Goal: Check status: Check status

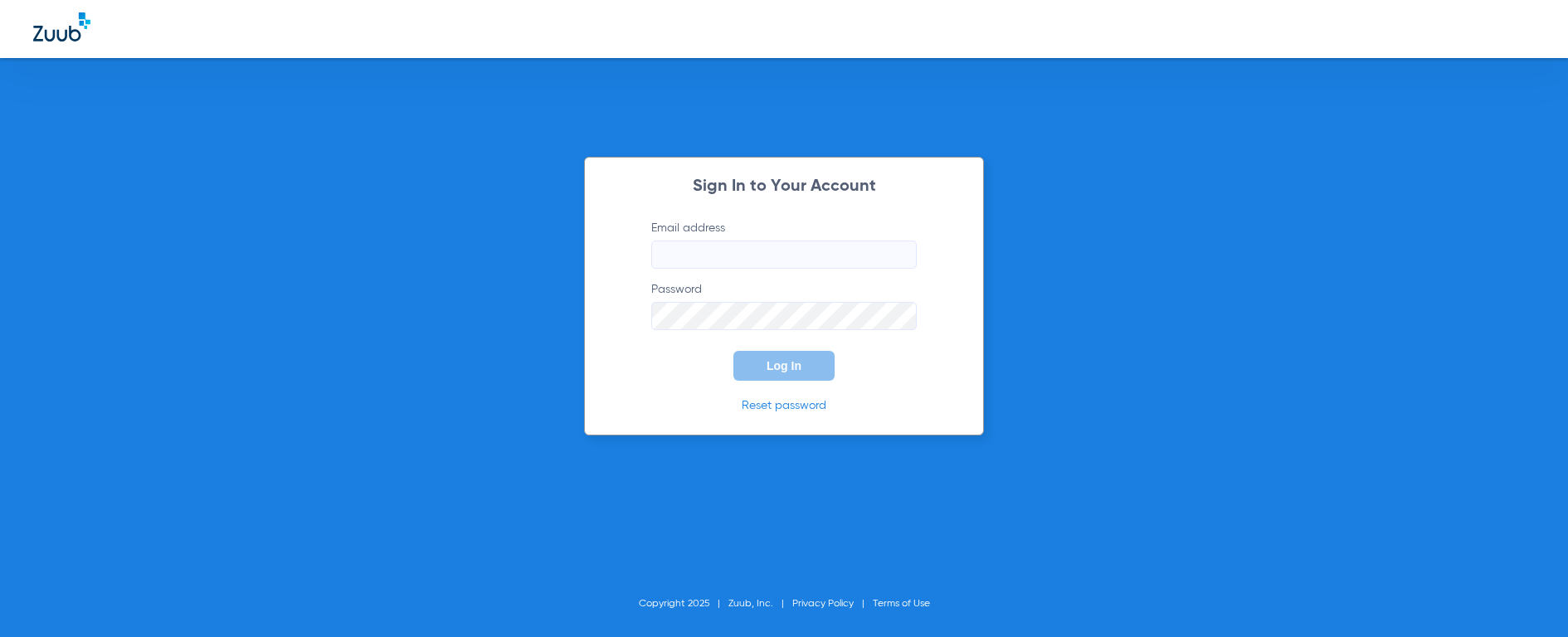
type input "[EMAIL_ADDRESS][DOMAIN_NAME]"
click at [793, 367] on span "Log In" at bounding box center [784, 365] width 35 height 13
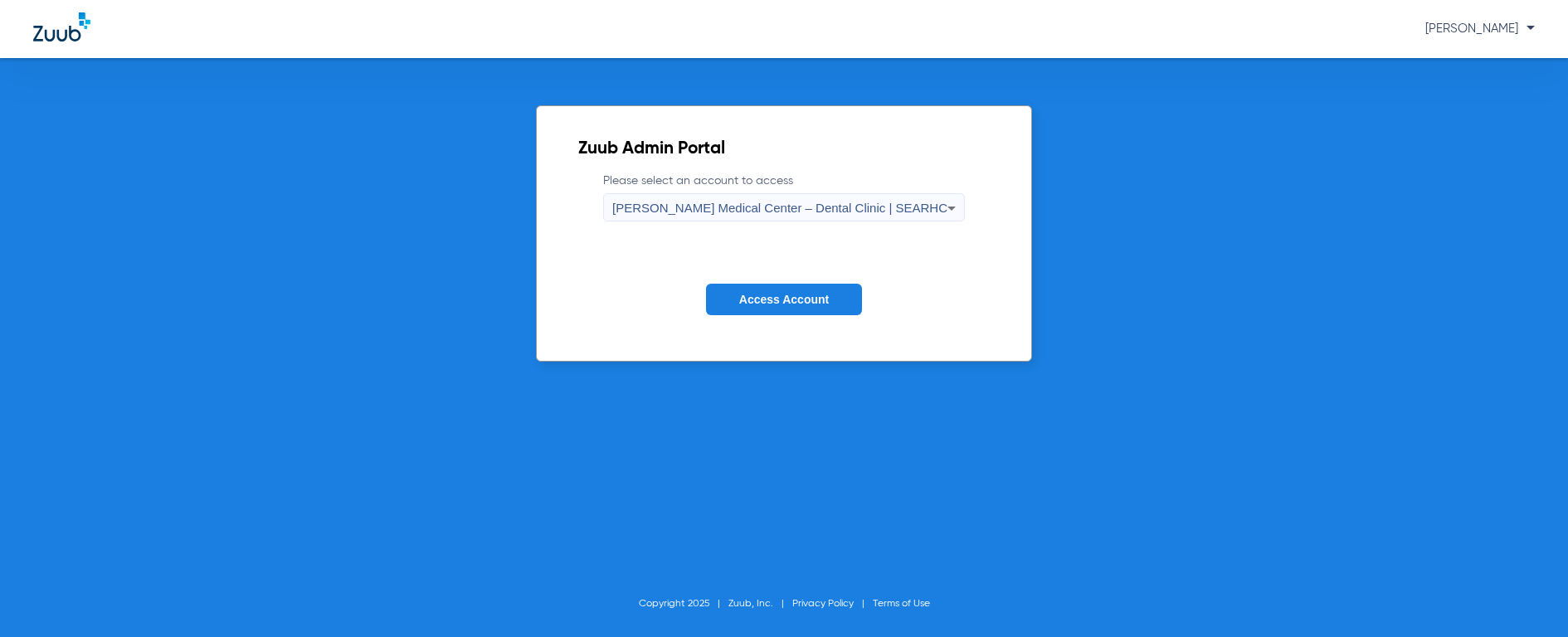
click at [815, 209] on span "[PERSON_NAME] Medical Center – Dental Clinic | SEARHC" at bounding box center [780, 208] width 336 height 14
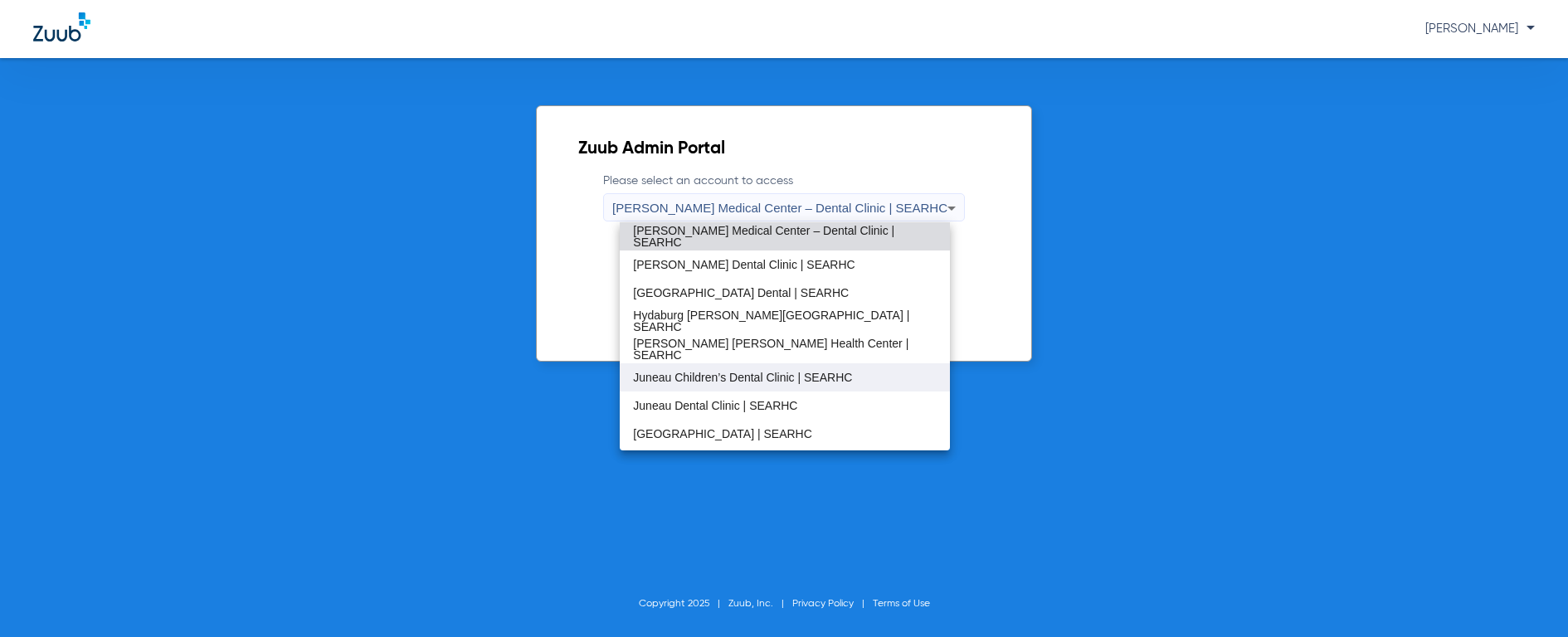
click at [768, 377] on span "Juneau Children’s Dental Clinic | SEARHC" at bounding box center [742, 377] width 219 height 12
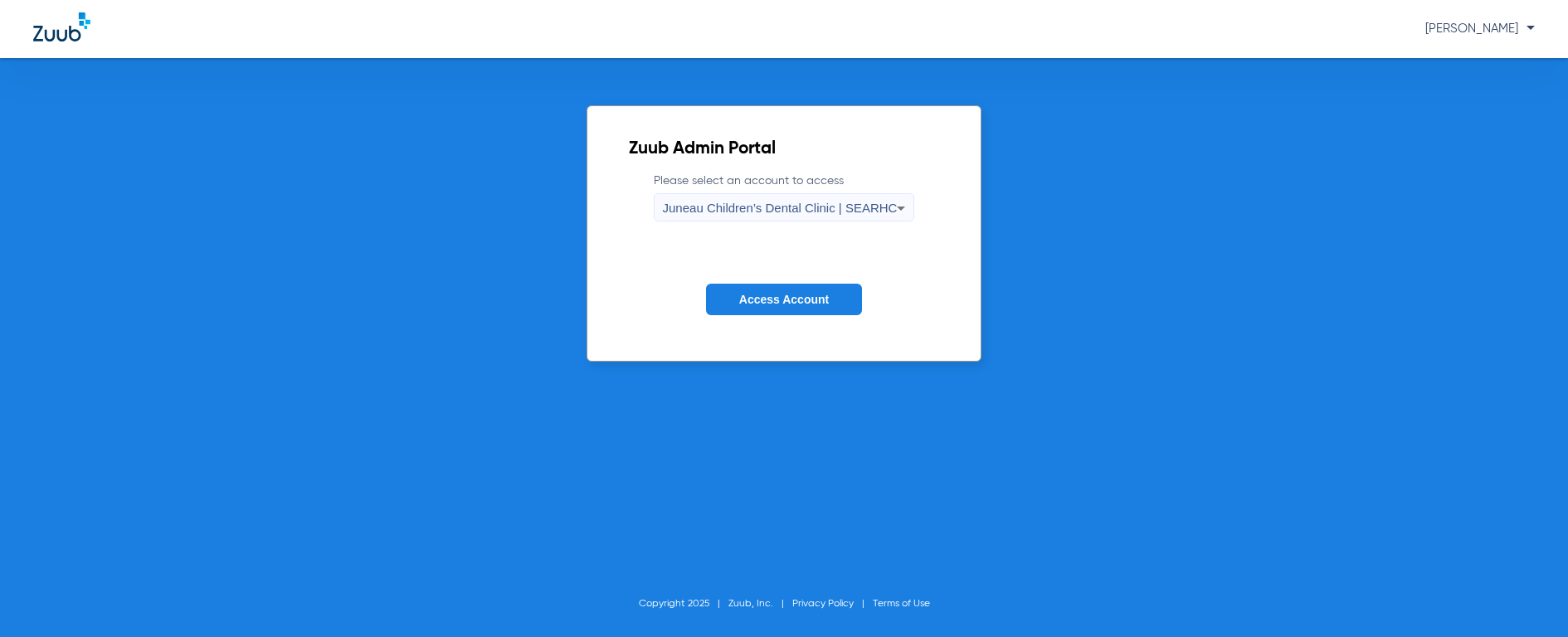
click at [794, 304] on span "Access Account" at bounding box center [784, 300] width 90 height 13
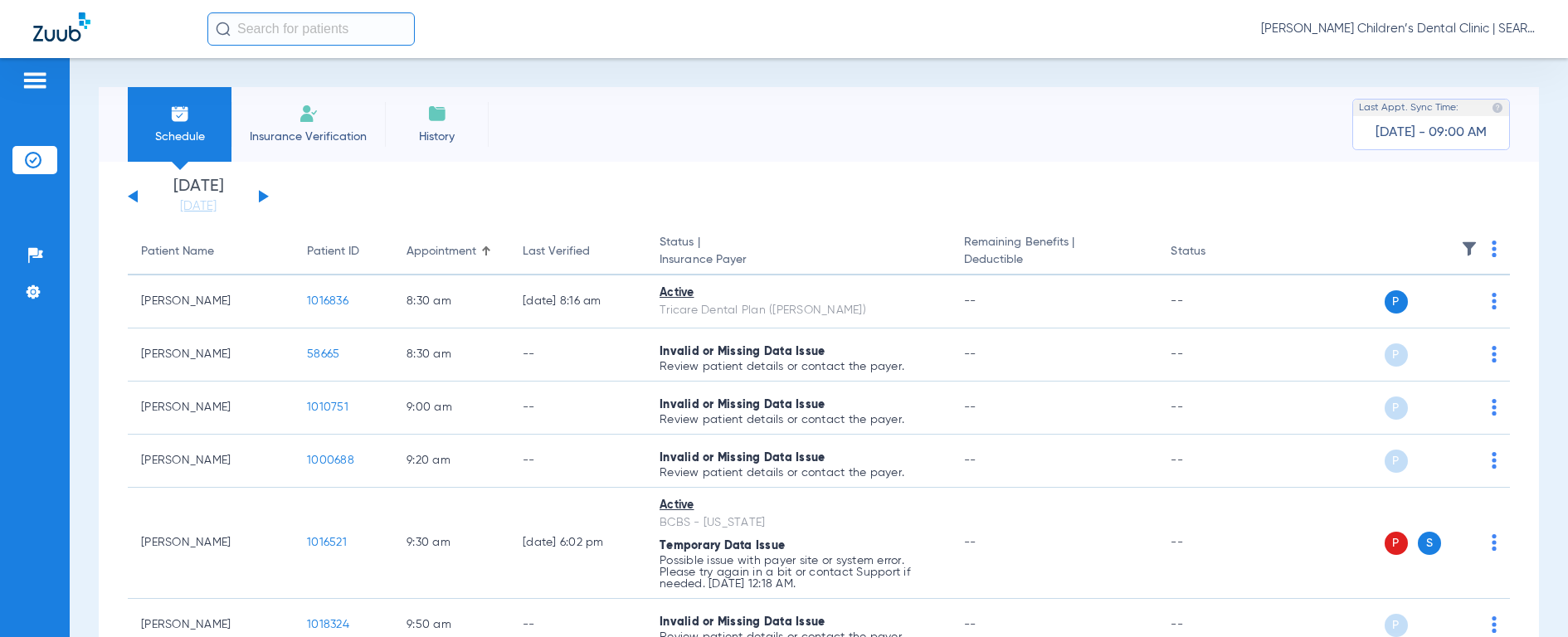
click at [297, 31] on input "text" at bounding box center [311, 29] width 208 height 33
click at [296, 31] on input "text" at bounding box center [311, 29] width 208 height 33
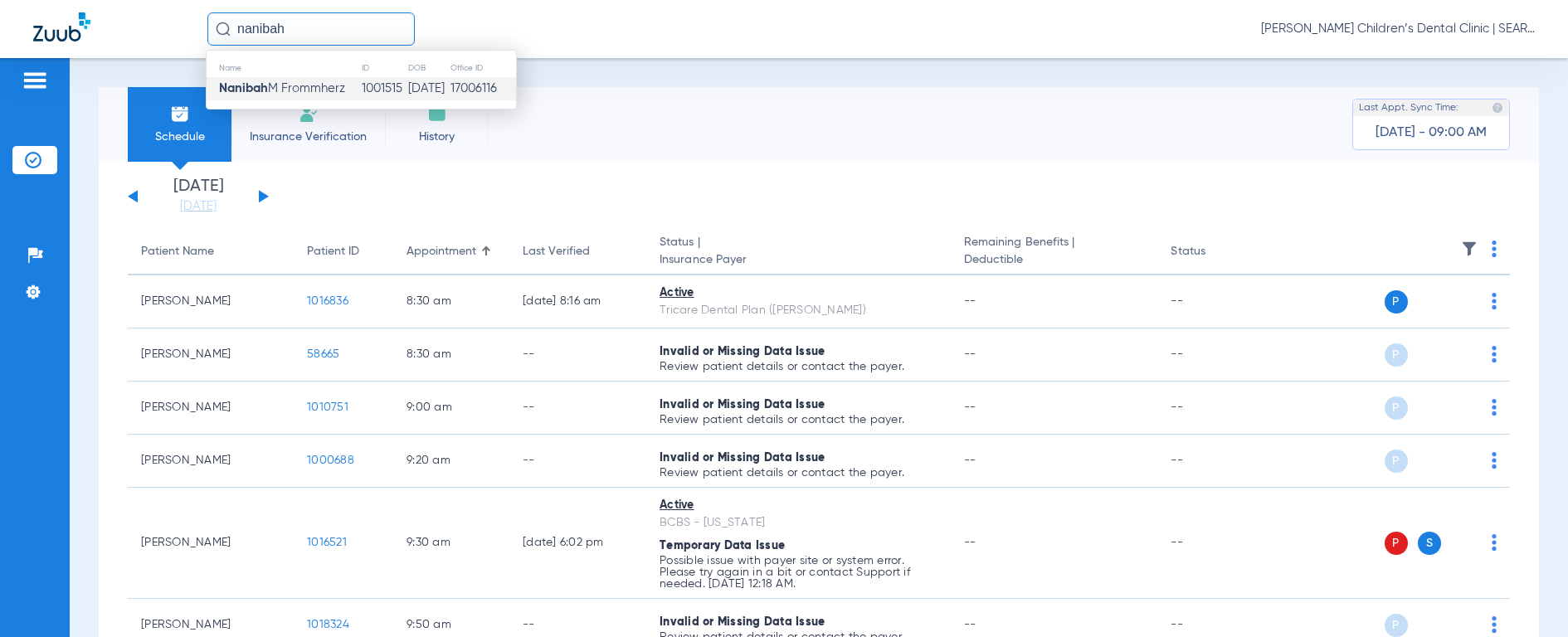
type input "nanibah"
click at [315, 94] on span "[PERSON_NAME]" at bounding box center [282, 88] width 126 height 13
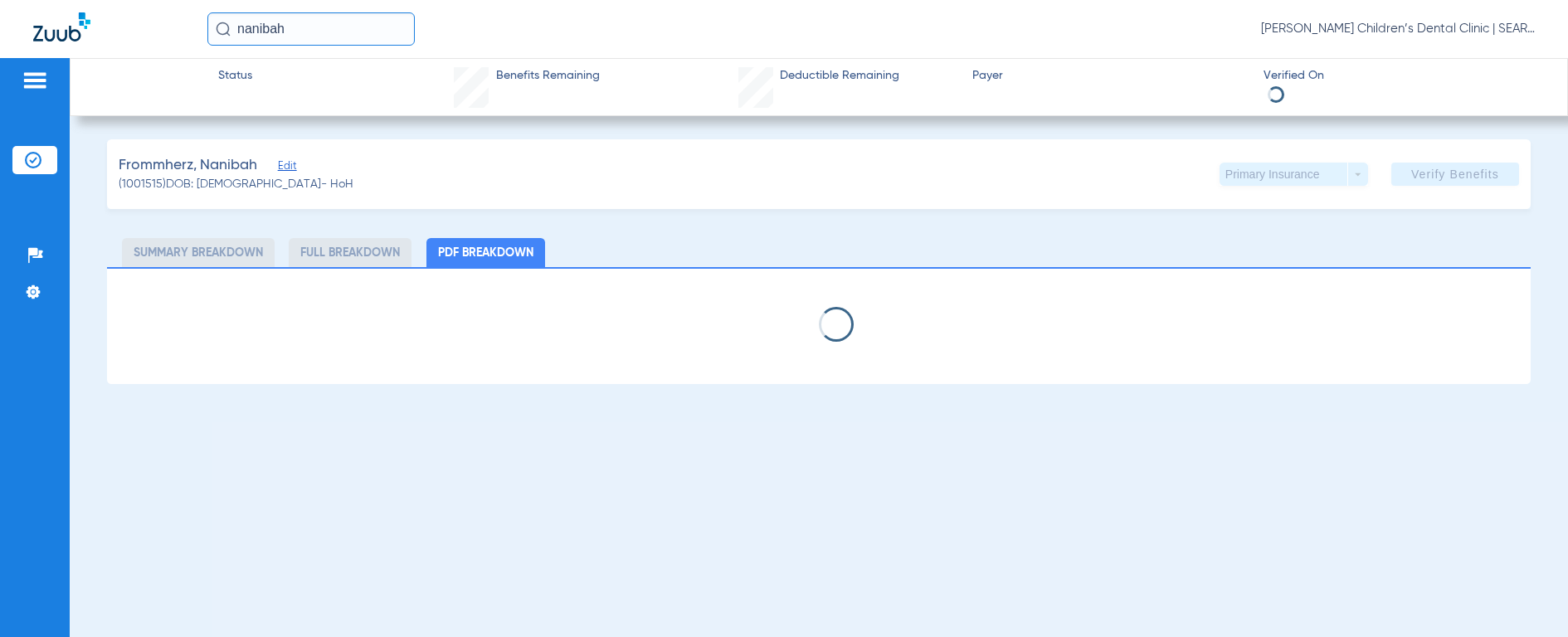
select select "page-width"
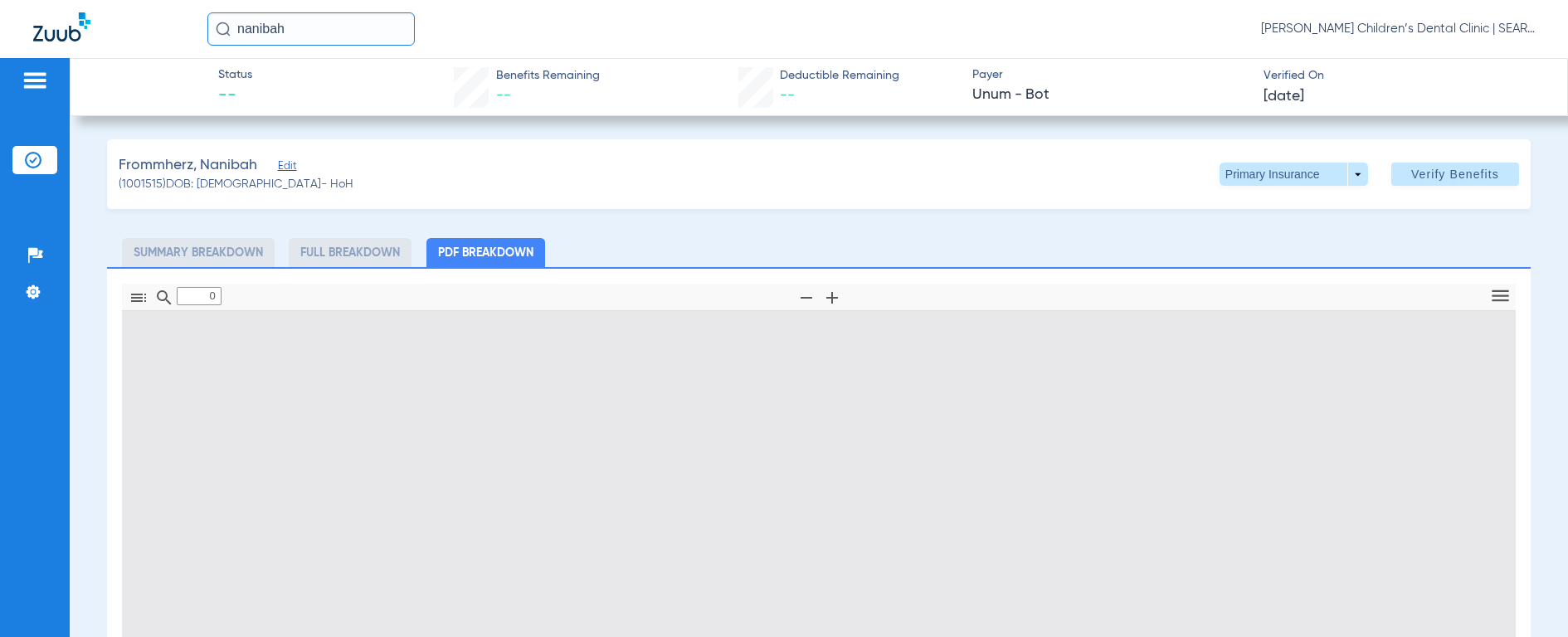
type input "1"
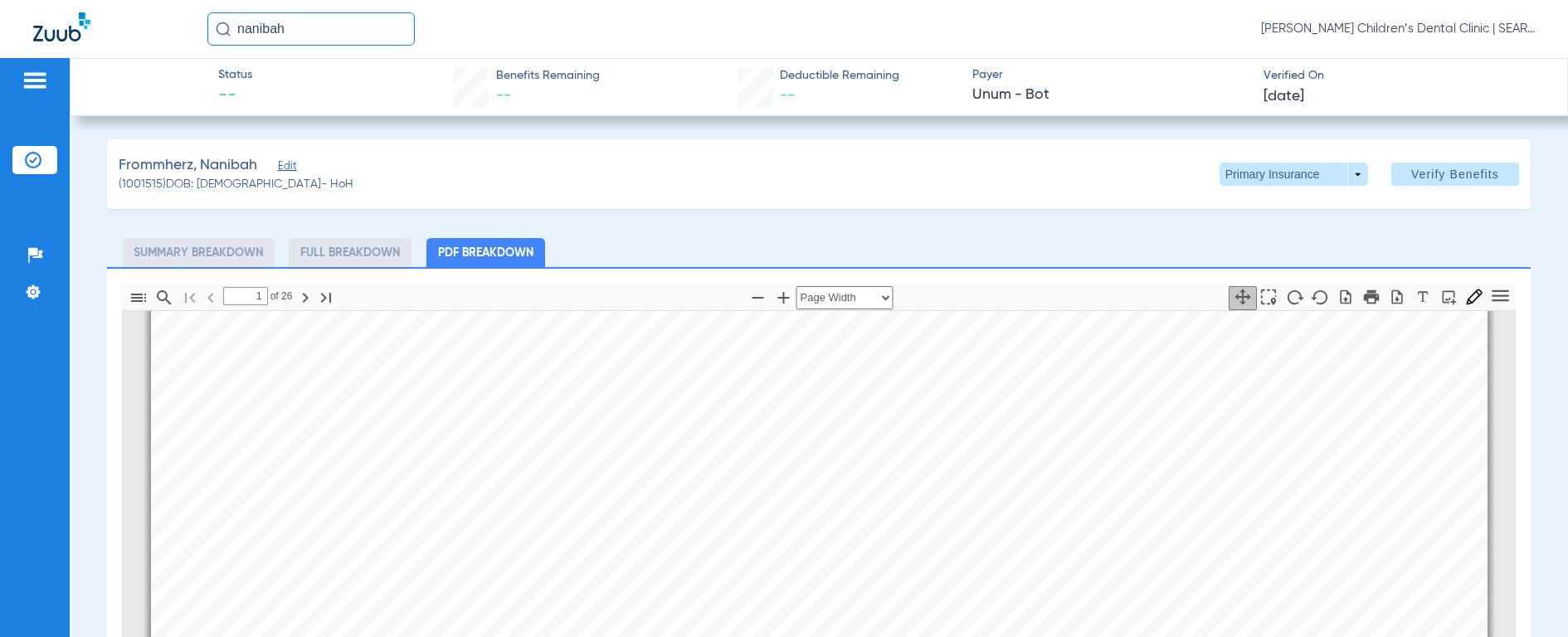
scroll to position [611, 0]
click at [1260, 191] on div "Frommherz, Nanibah Edit (1001515) DOB: [DEMOGRAPHIC_DATA] - HoH Primary Insuran…" at bounding box center [819, 174] width 1423 height 69
click at [1225, 175] on span at bounding box center [1294, 175] width 148 height 23
click at [1231, 239] on span "Secondary Insurance" at bounding box center [1276, 240] width 110 height 12
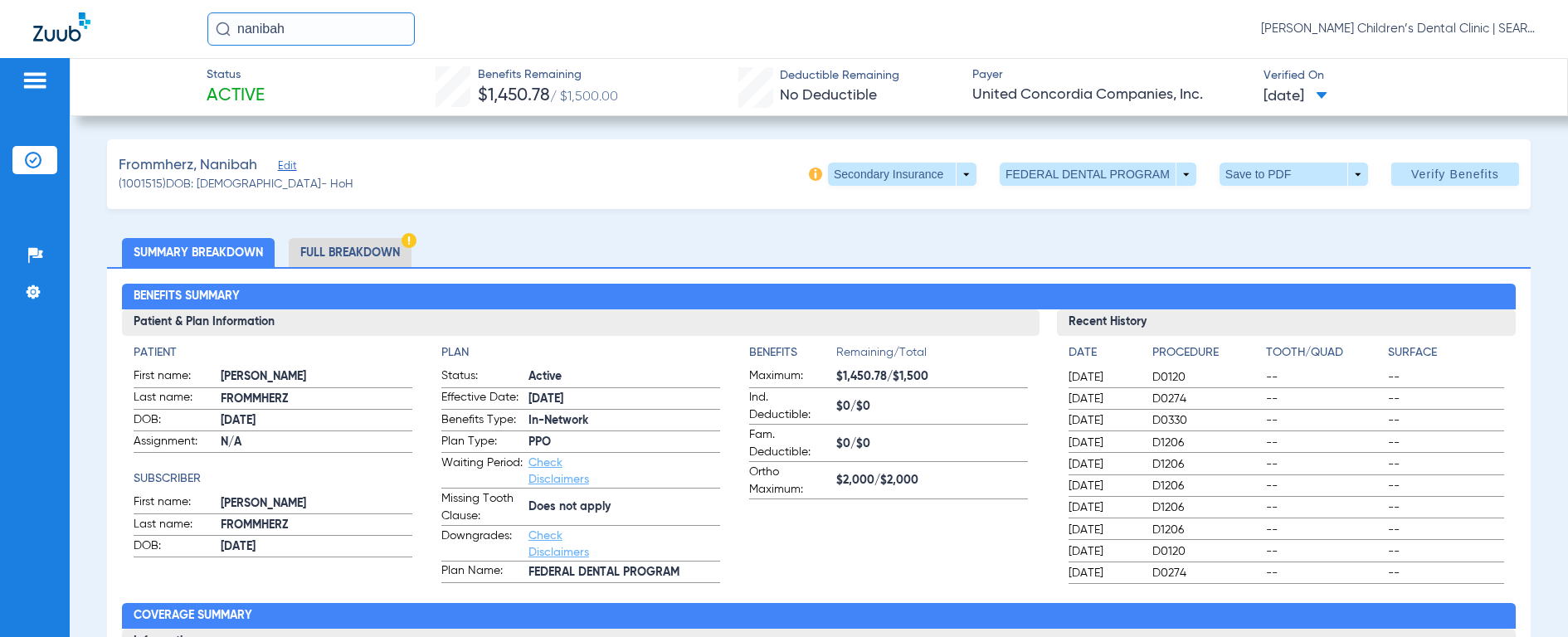
drag, startPoint x: 319, startPoint y: 31, endPoint x: 155, endPoint y: 13, distance: 165.0
click at [155, 13] on div "nanibah [PERSON_NAME] Children’s Dental Clinic | SEARHC" at bounding box center [784, 29] width 1568 height 58
type input "[PERSON_NAME]"
click at [220, 31] on img at bounding box center [223, 29] width 15 height 15
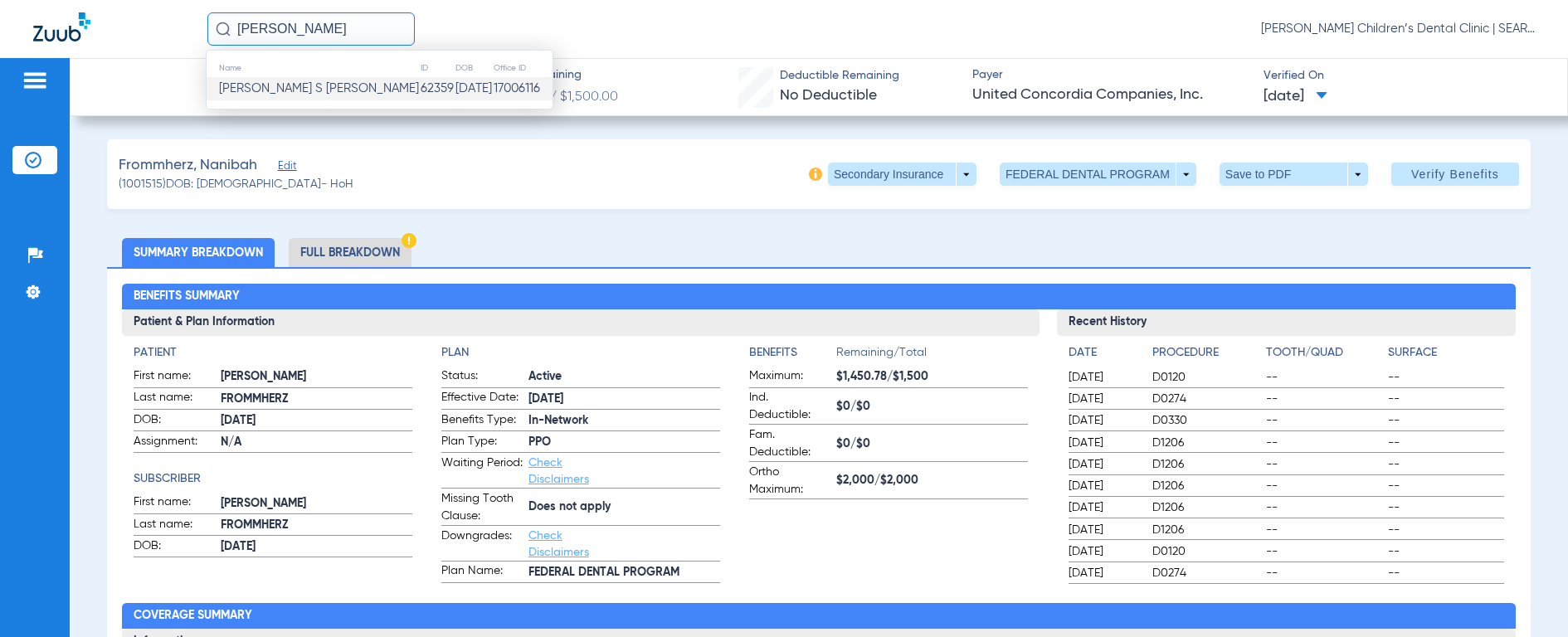
click at [244, 93] on span "[PERSON_NAME] S [PERSON_NAME]" at bounding box center [318, 88] width 200 height 13
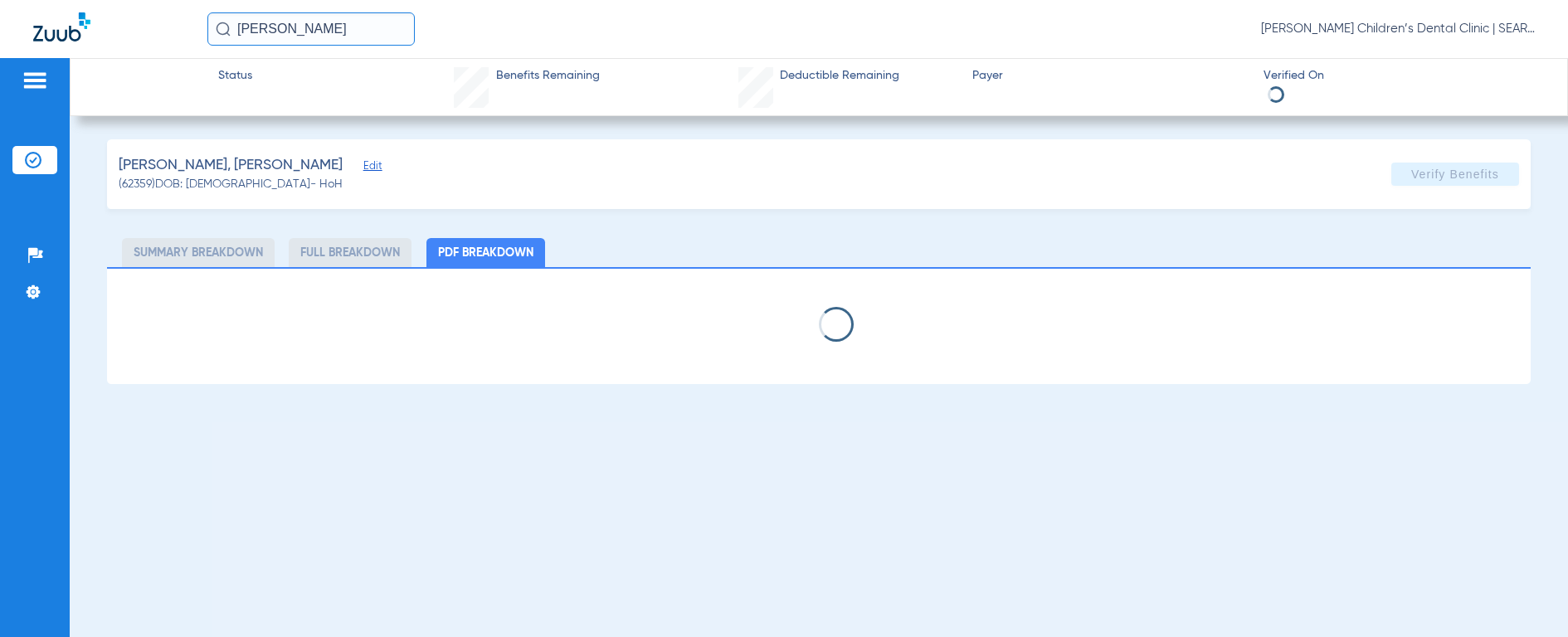
select select "page-width"
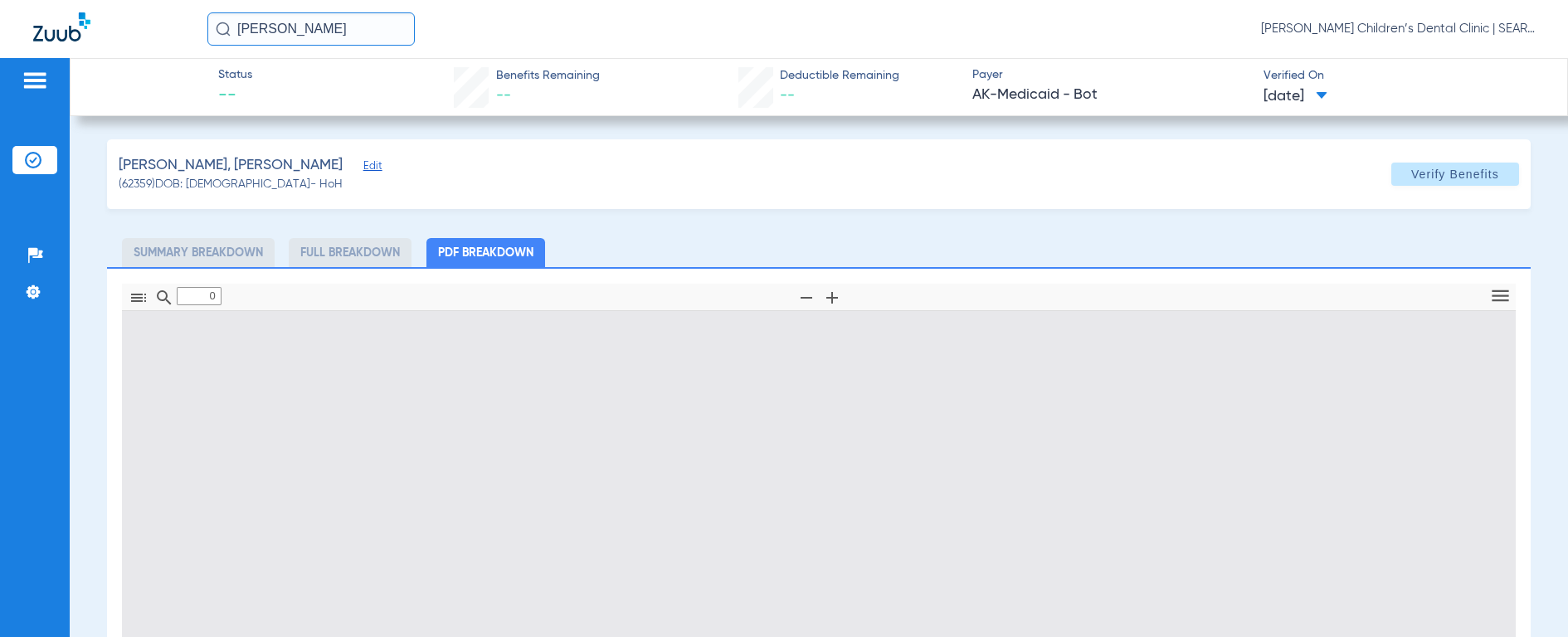
type input "1"
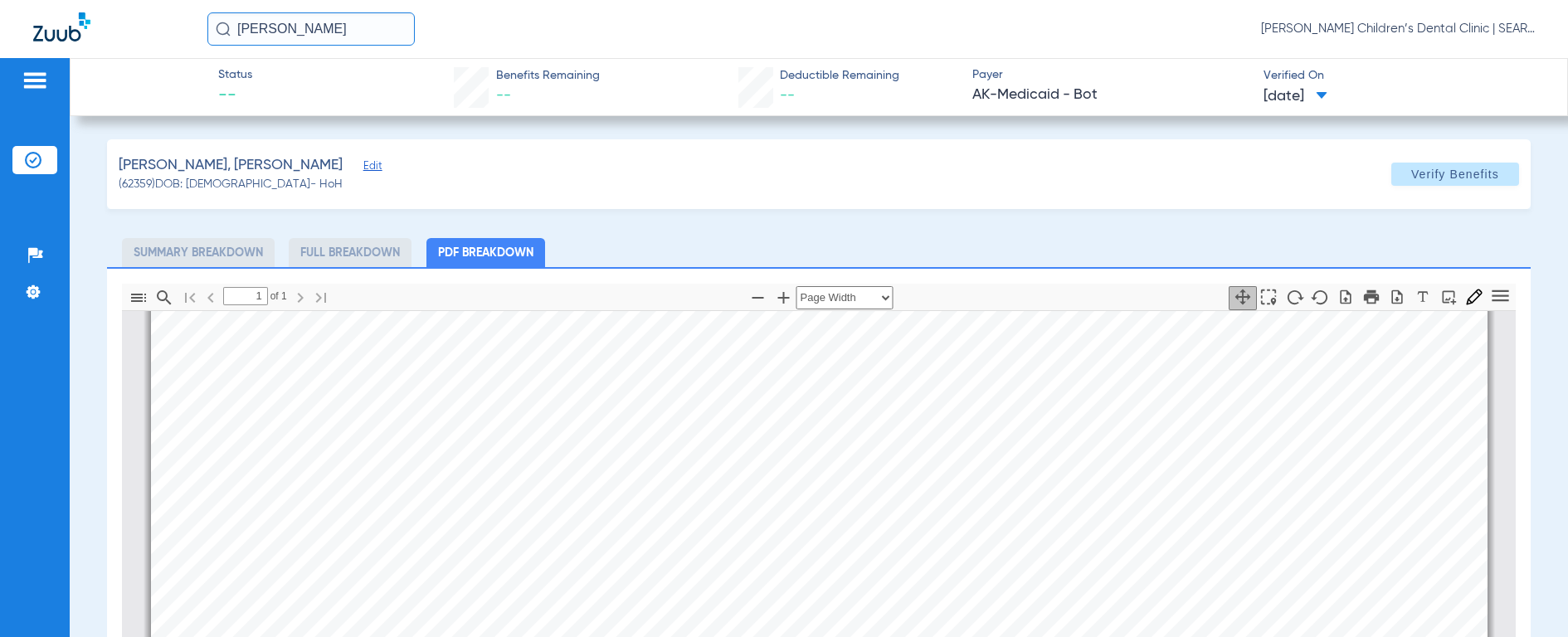
scroll to position [415, 0]
drag, startPoint x: 315, startPoint y: 34, endPoint x: 66, endPoint y: 24, distance: 249.2
click at [66, 24] on div "[PERSON_NAME] [PERSON_NAME] Children’s Dental Clinic | SEARHC" at bounding box center [784, 29] width 1568 height 58
type input "[PERSON_NAME]"
click at [227, 32] on img at bounding box center [223, 29] width 15 height 15
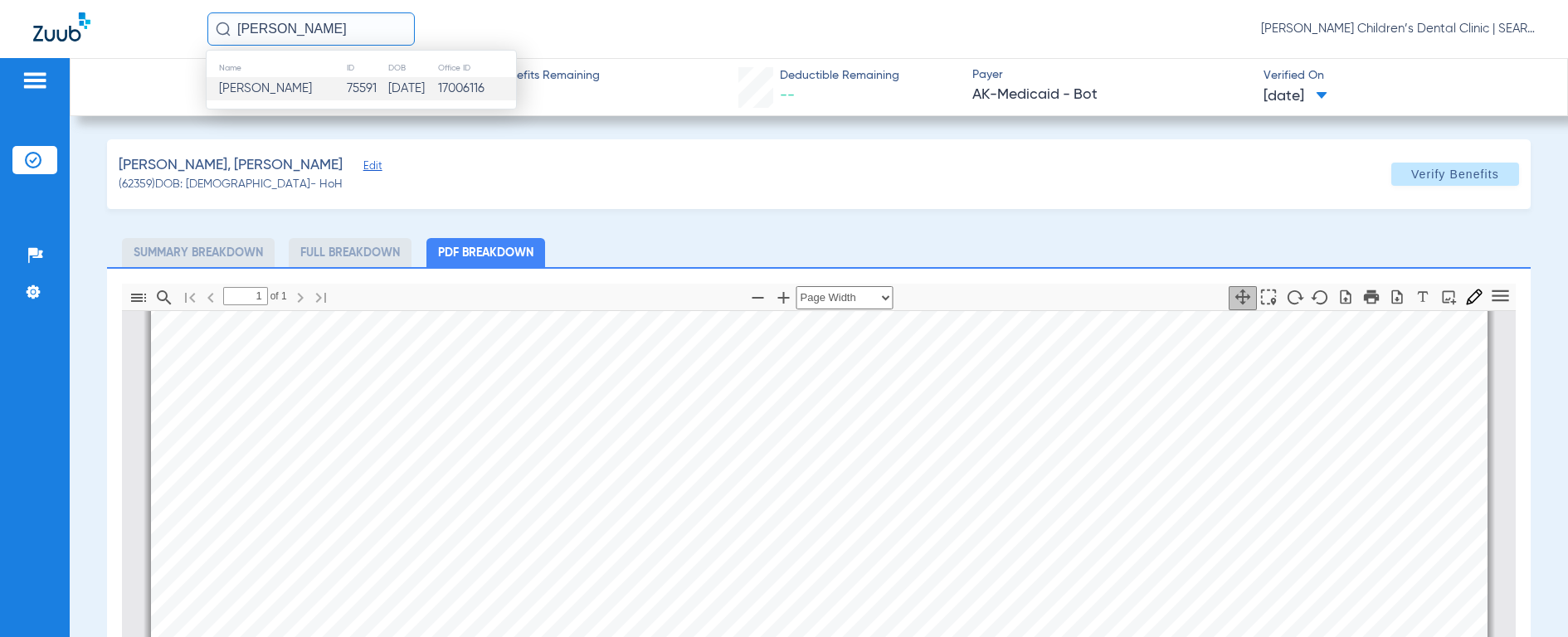
click at [263, 83] on span "[PERSON_NAME]" at bounding box center [264, 88] width 93 height 13
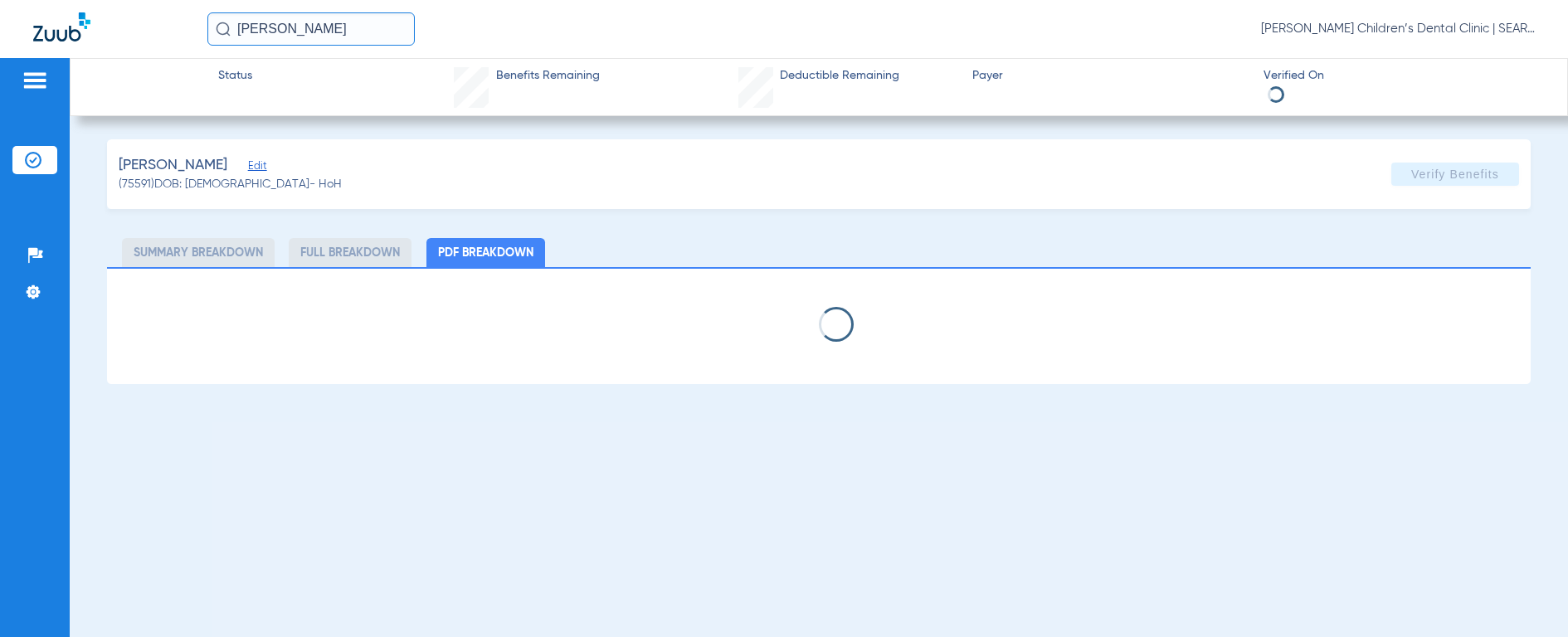
select select "page-width"
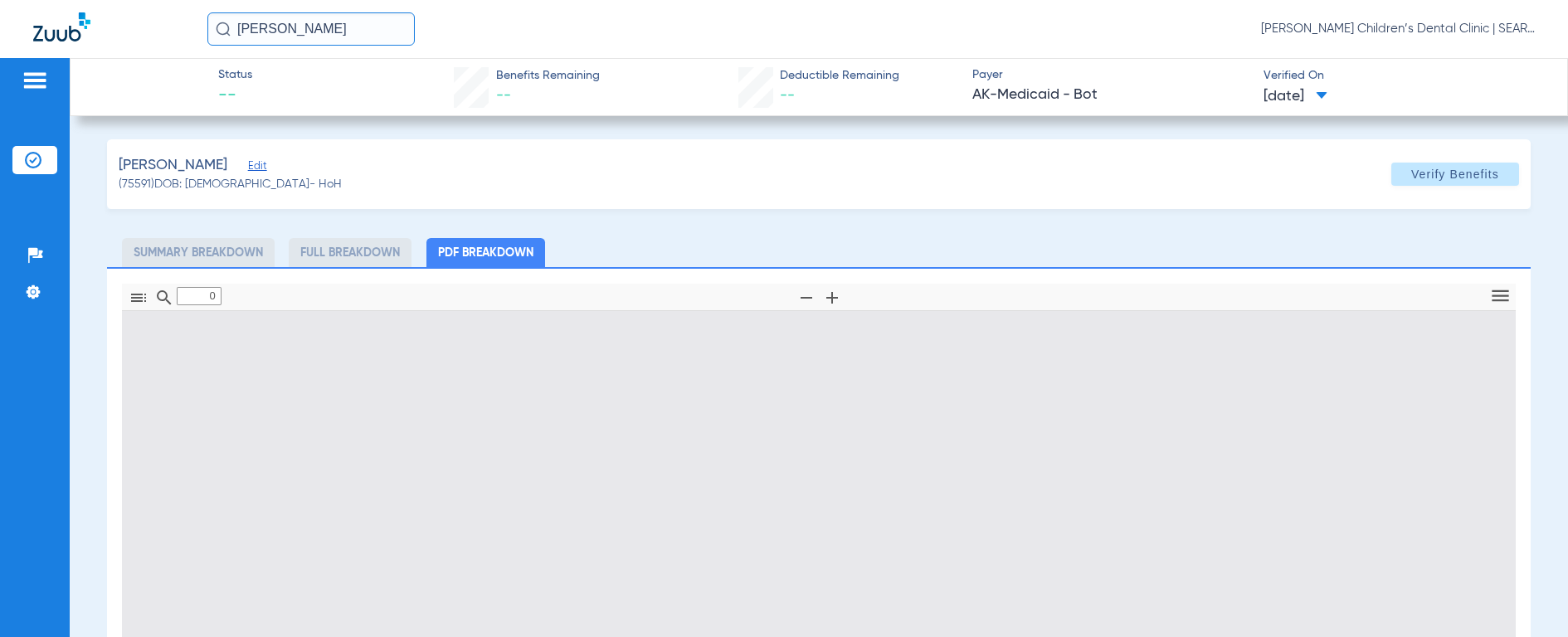
type input "1"
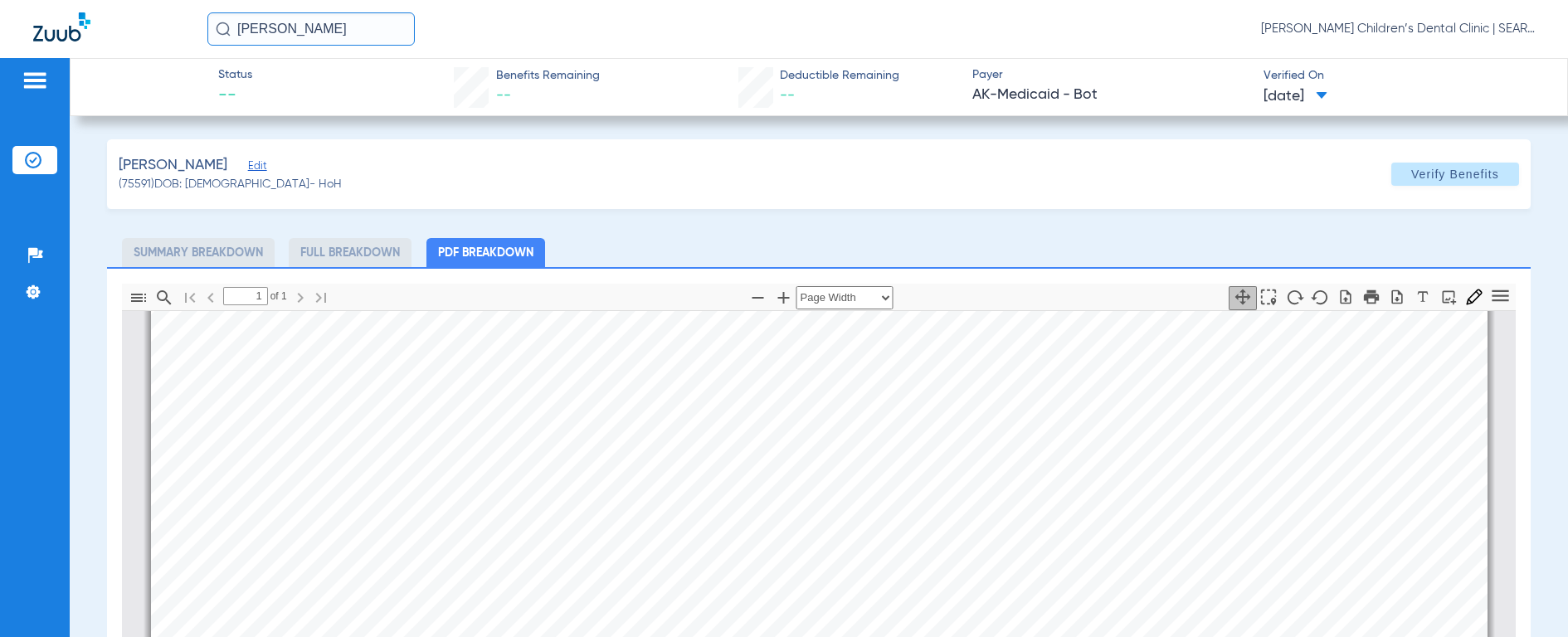
scroll to position [512, 0]
drag, startPoint x: 376, startPoint y: 33, endPoint x: 69, endPoint y: 27, distance: 307.1
click at [70, 27] on div "[PERSON_NAME] [PERSON_NAME] Children’s Dental Clinic | SEARHC" at bounding box center [784, 29] width 1568 height 58
click at [228, 32] on img at bounding box center [223, 29] width 15 height 15
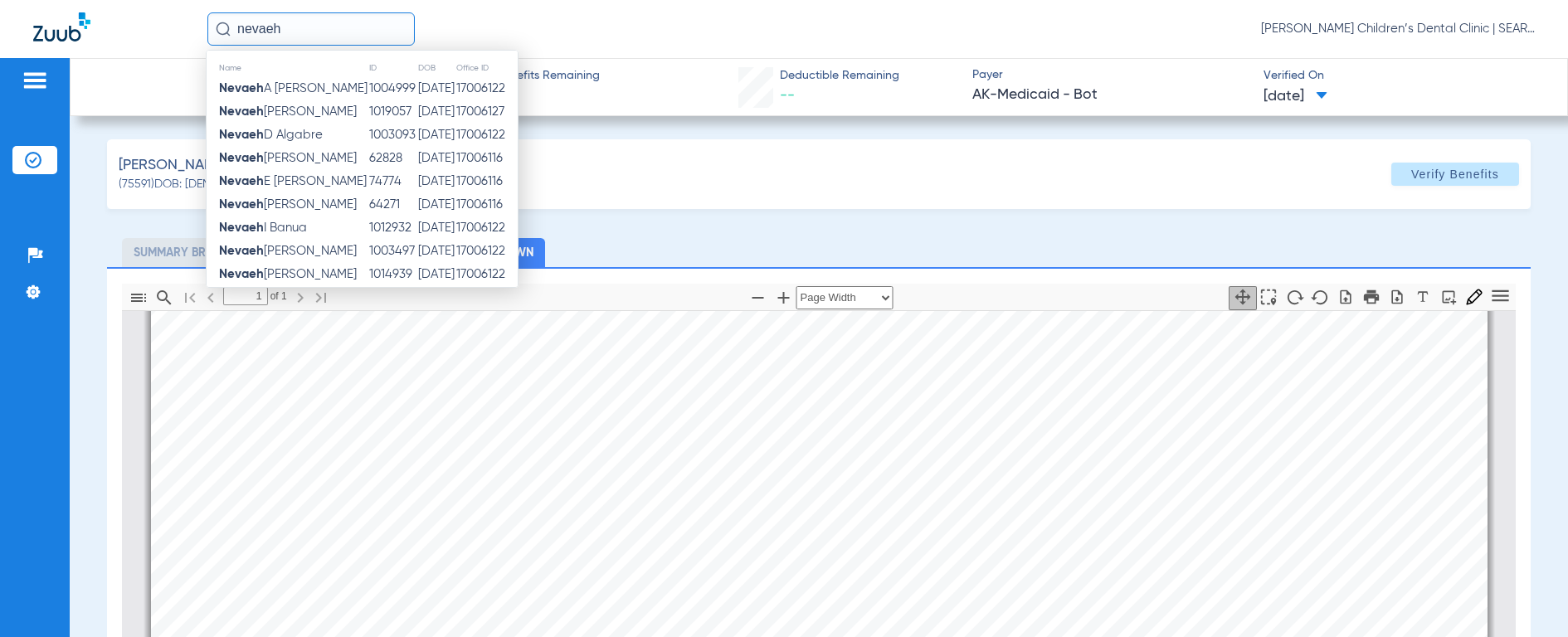
click at [282, 30] on input "nevaeh" at bounding box center [311, 29] width 208 height 33
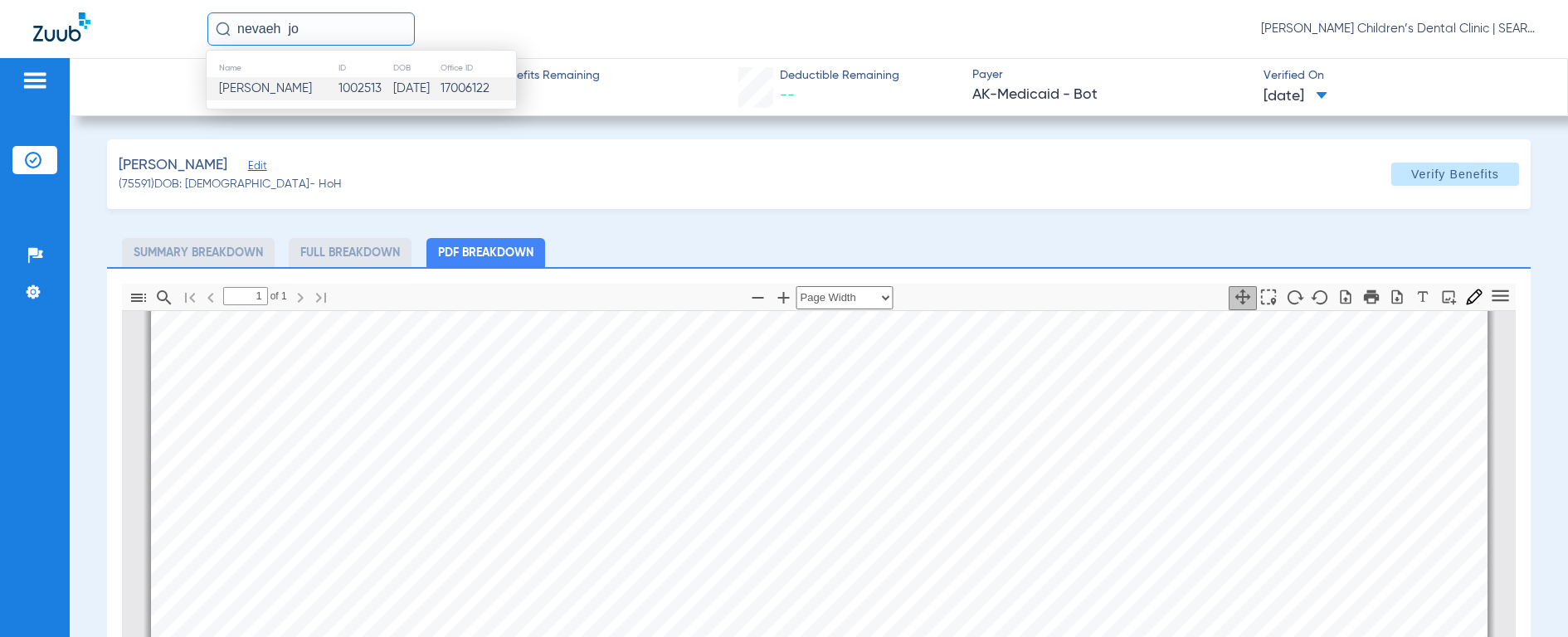
type input "nevaeh jo"
click at [255, 89] on span "[PERSON_NAME]" at bounding box center [264, 88] width 93 height 13
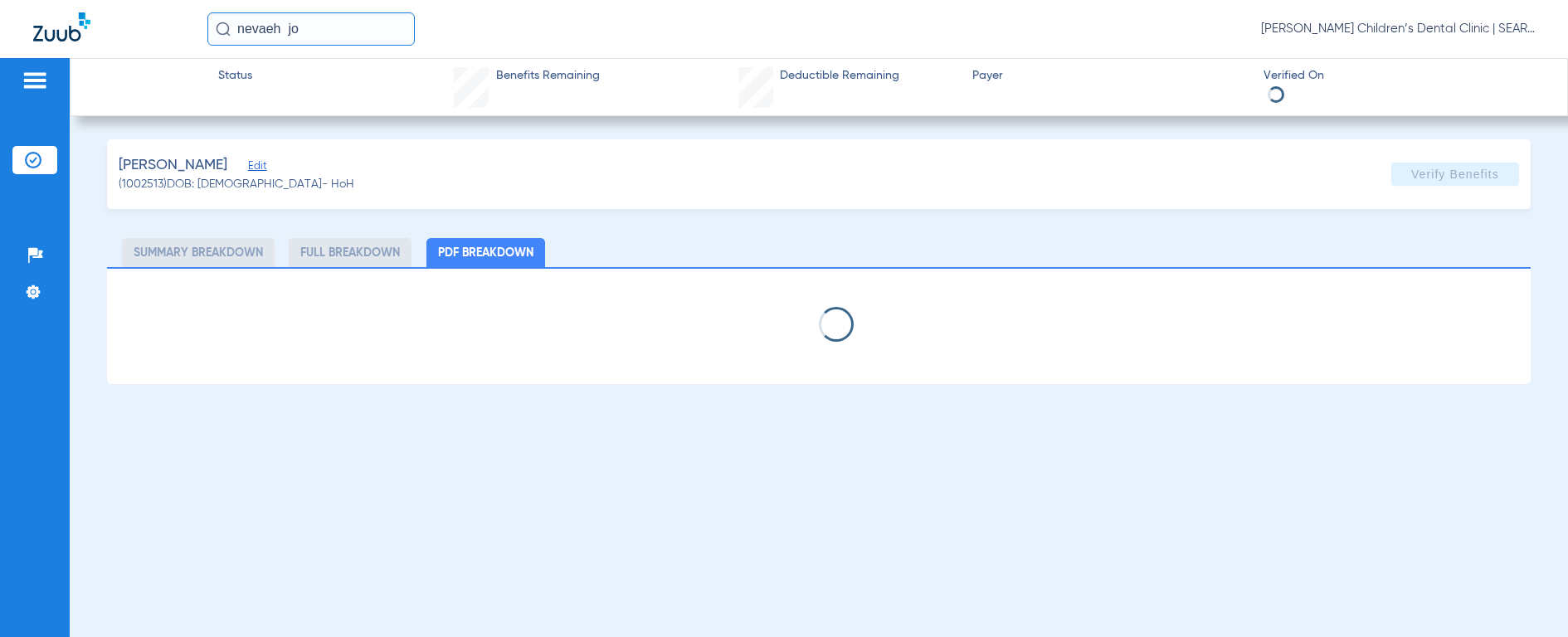
select select "page-width"
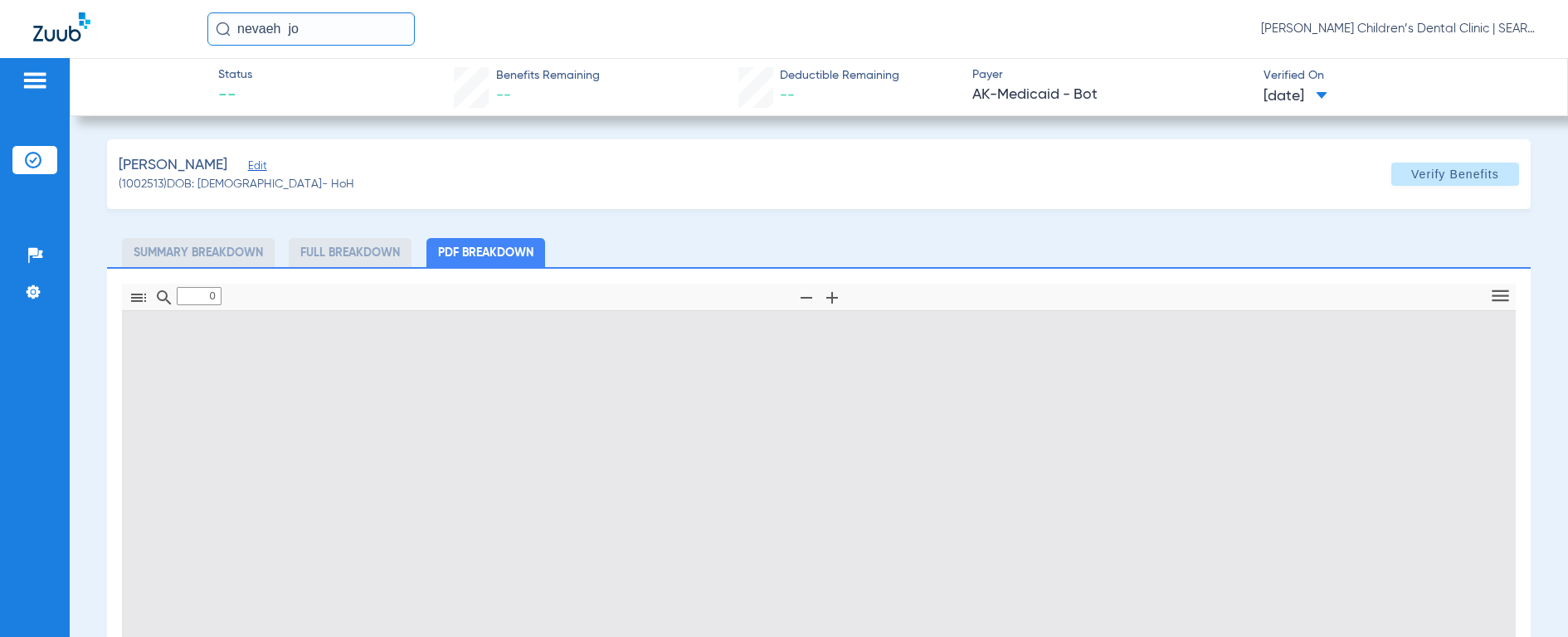
type input "1"
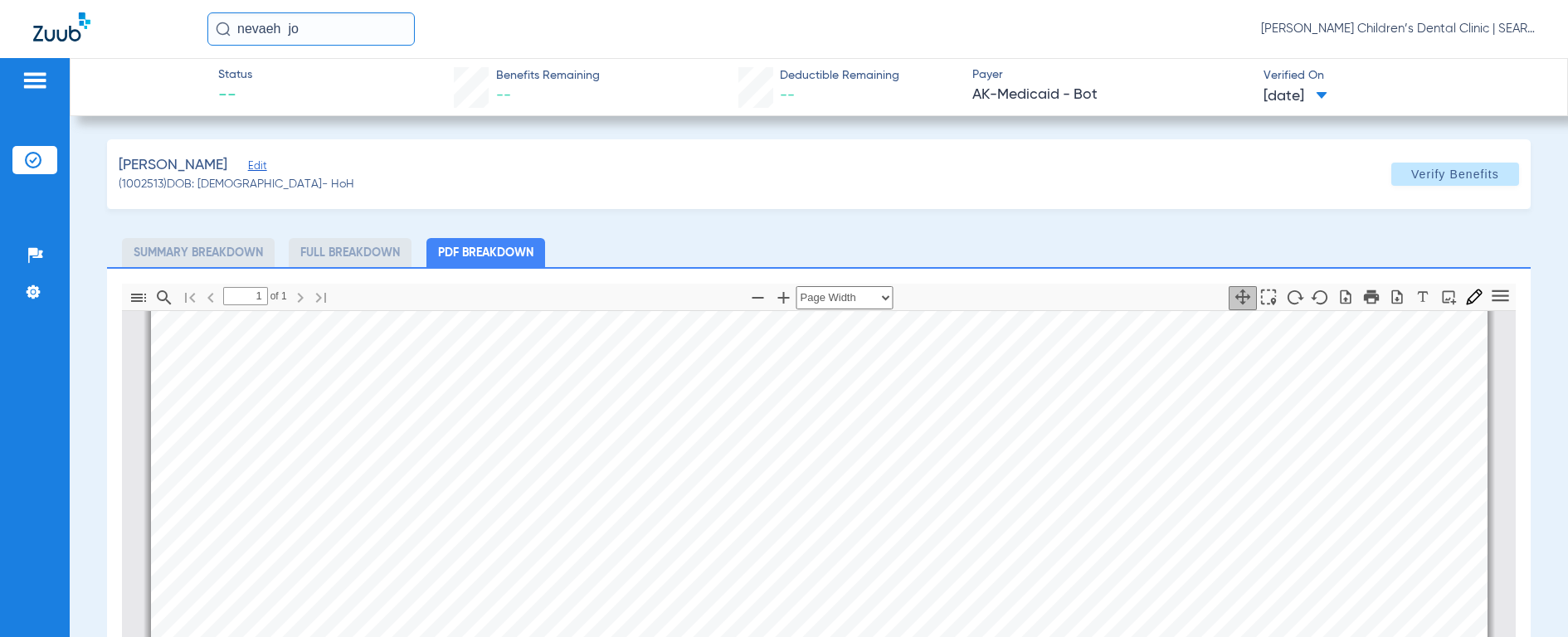
scroll to position [484, 0]
drag, startPoint x: 324, startPoint y: 35, endPoint x: 76, endPoint y: 32, distance: 248.0
click at [76, 32] on div "nevaeh jo [PERSON_NAME] Children’s Dental Clinic | SEARHC" at bounding box center [784, 29] width 1568 height 58
type input "[PERSON_NAME]"
click at [228, 34] on img at bounding box center [223, 29] width 15 height 15
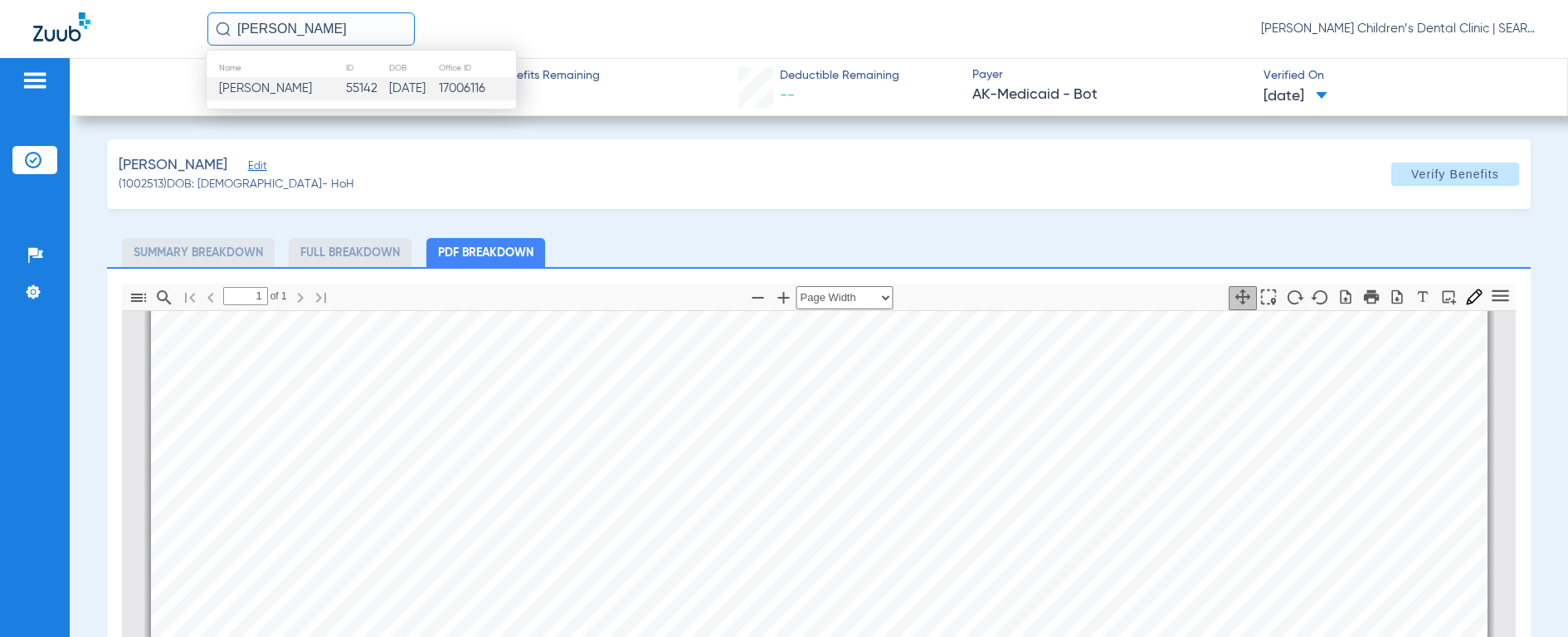
click at [266, 85] on span "[PERSON_NAME]" at bounding box center [264, 88] width 93 height 13
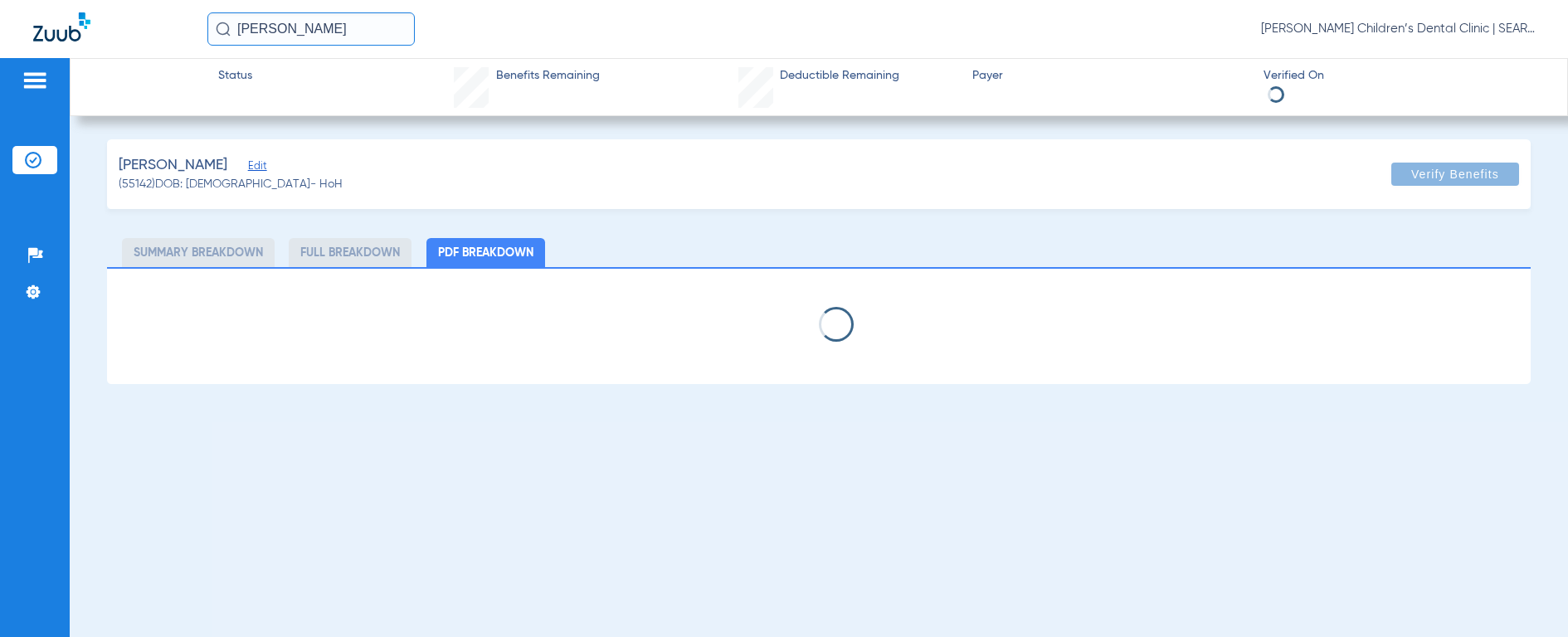
select select "page-width"
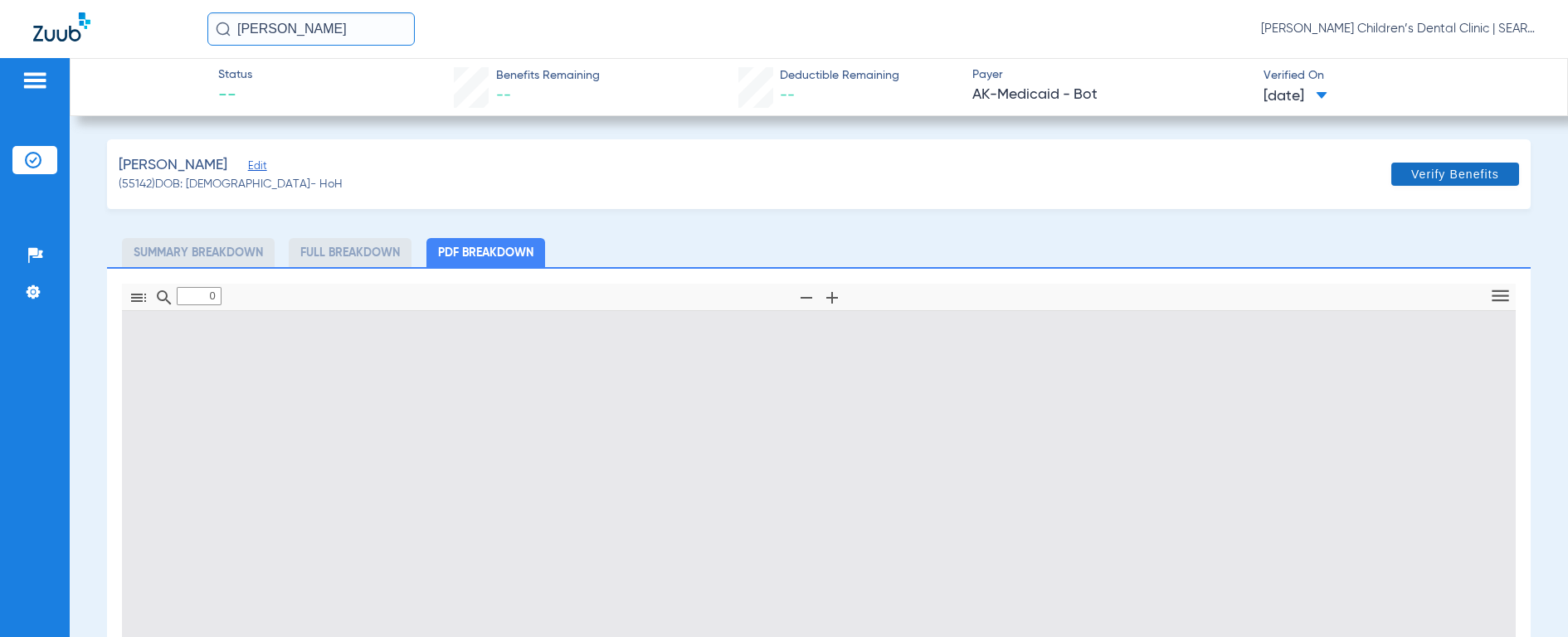
type input "1"
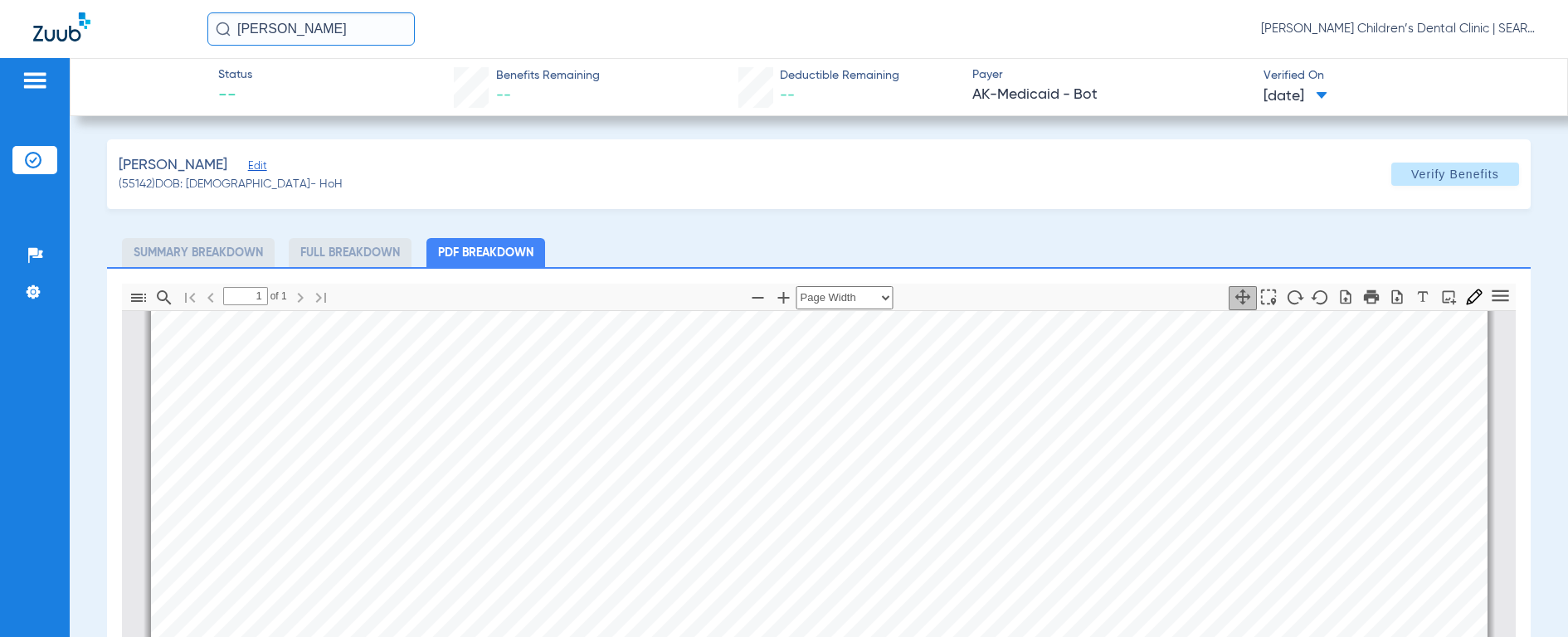
scroll to position [363, 0]
